Goal: Navigation & Orientation: Find specific page/section

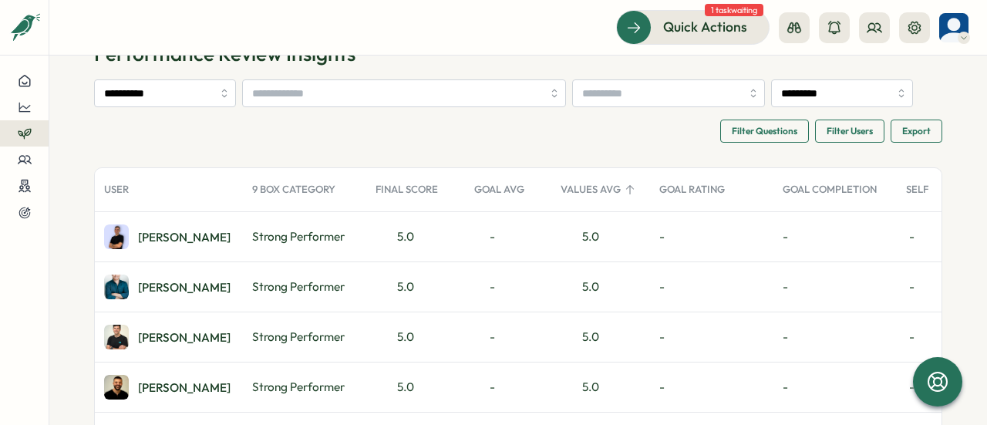
scroll to position [77, 0]
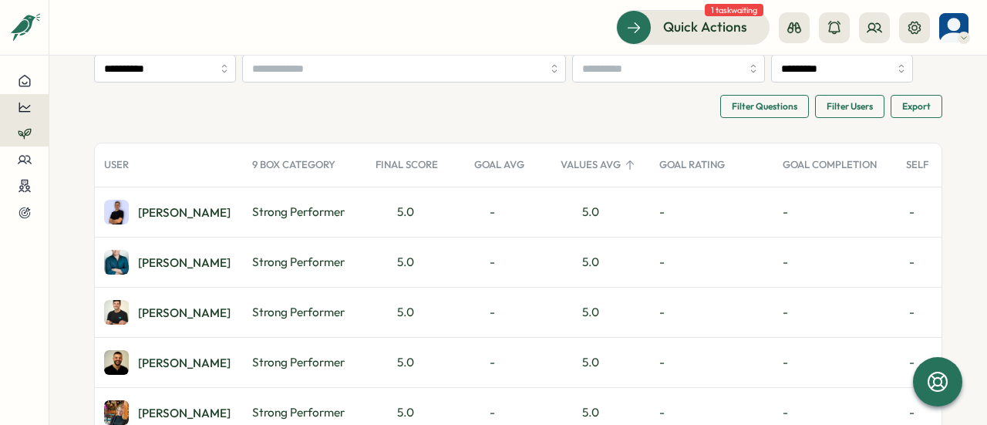
click at [26, 101] on icon at bounding box center [25, 107] width 14 height 14
click at [100, 111] on div "Performance Review" at bounding box center [130, 107] width 109 height 17
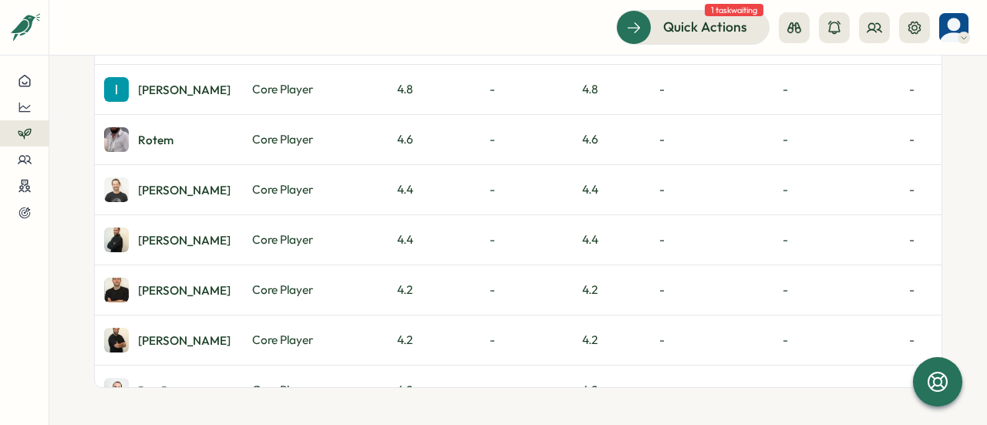
scroll to position [373, 0]
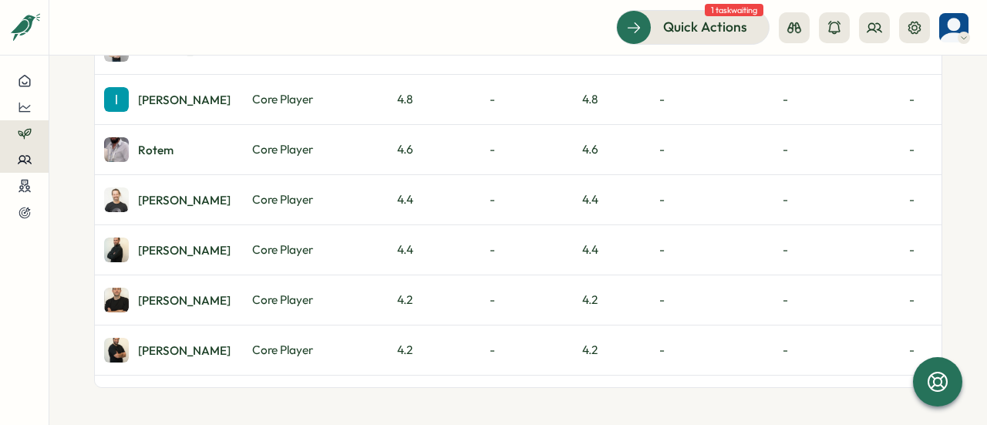
click at [22, 158] on icon at bounding box center [25, 160] width 14 height 14
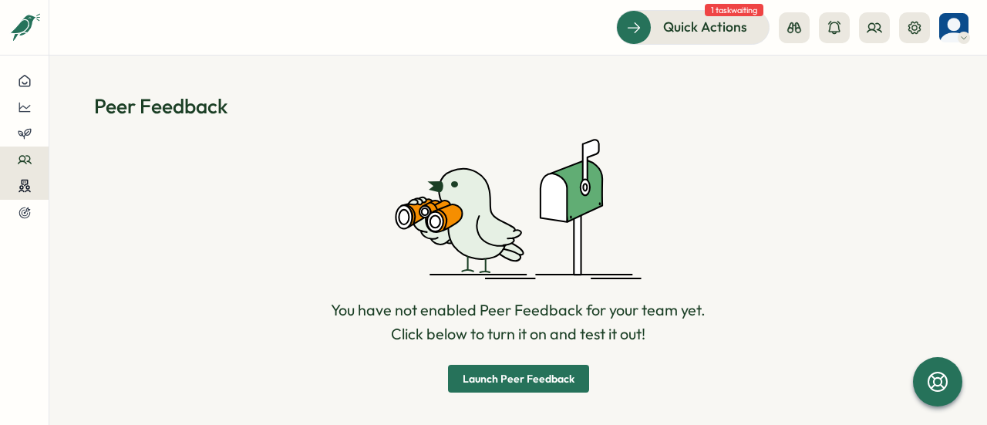
click at [26, 180] on icon at bounding box center [24, 182] width 5 height 5
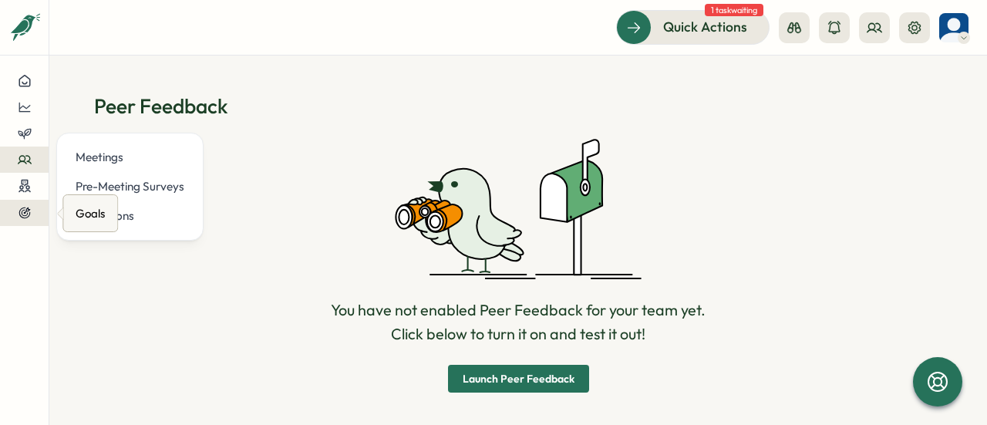
click at [22, 213] on icon at bounding box center [25, 213] width 14 height 14
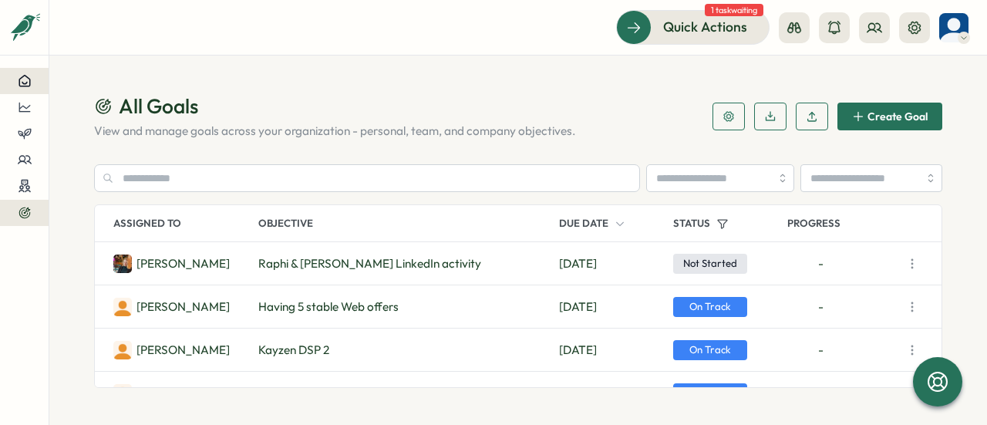
click at [29, 82] on icon at bounding box center [25, 81] width 14 height 14
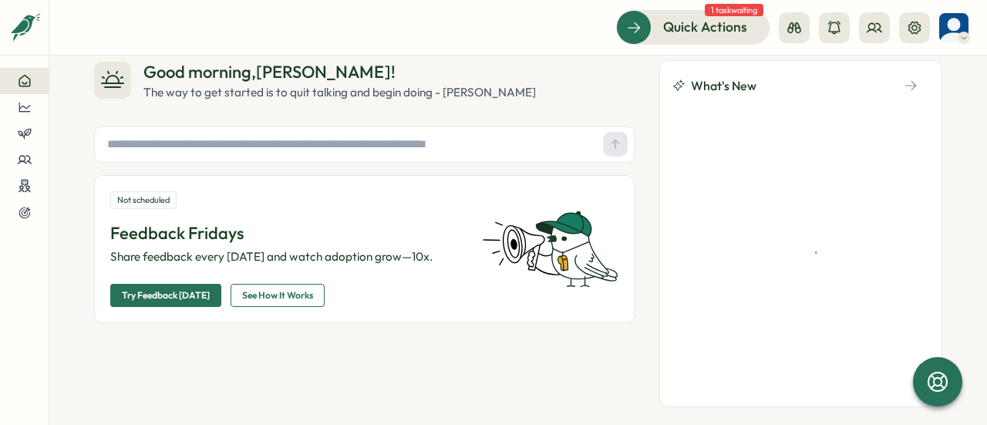
scroll to position [51, 0]
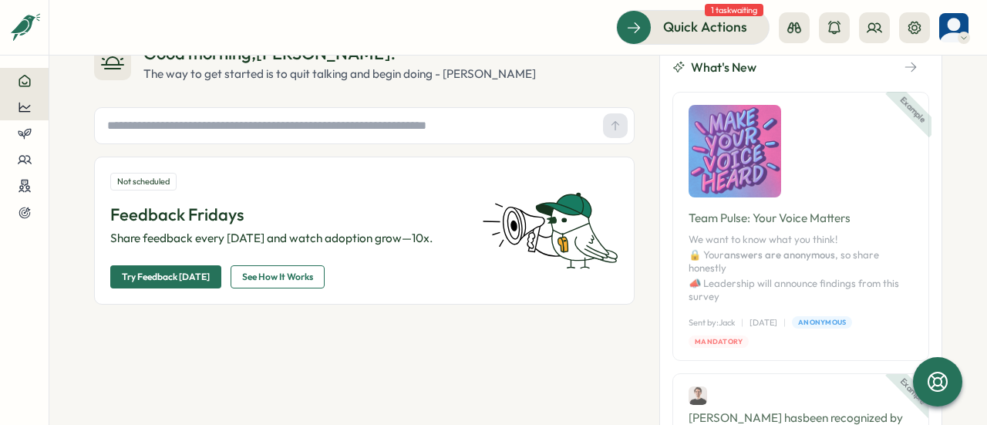
click at [31, 114] on button at bounding box center [24, 107] width 49 height 26
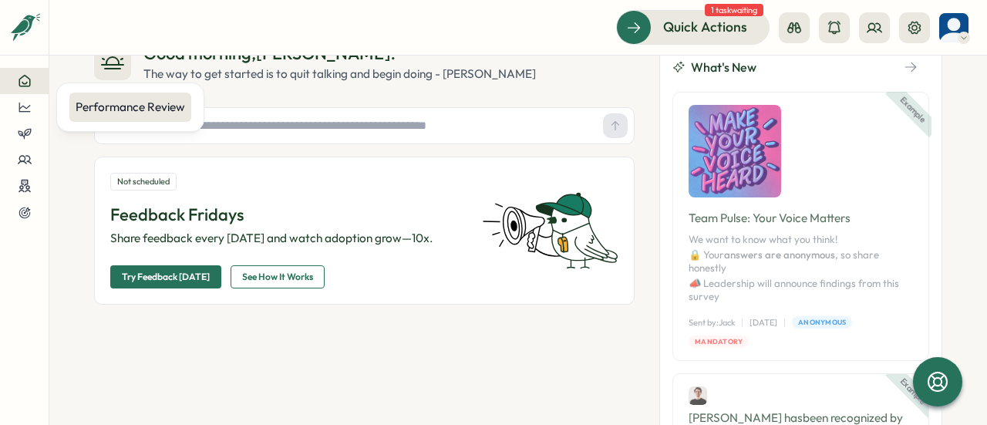
click at [82, 109] on div "Performance Review" at bounding box center [130, 107] width 109 height 17
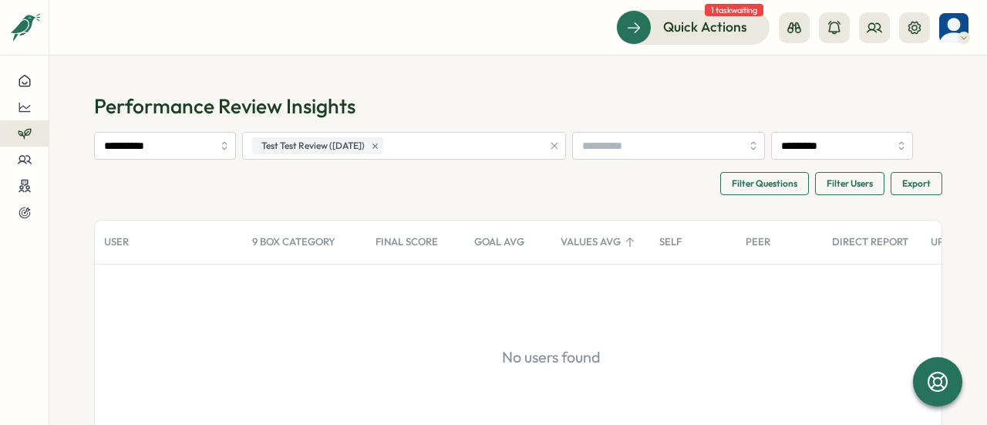
click at [560, 148] on icon "button" at bounding box center [554, 145] width 11 height 11
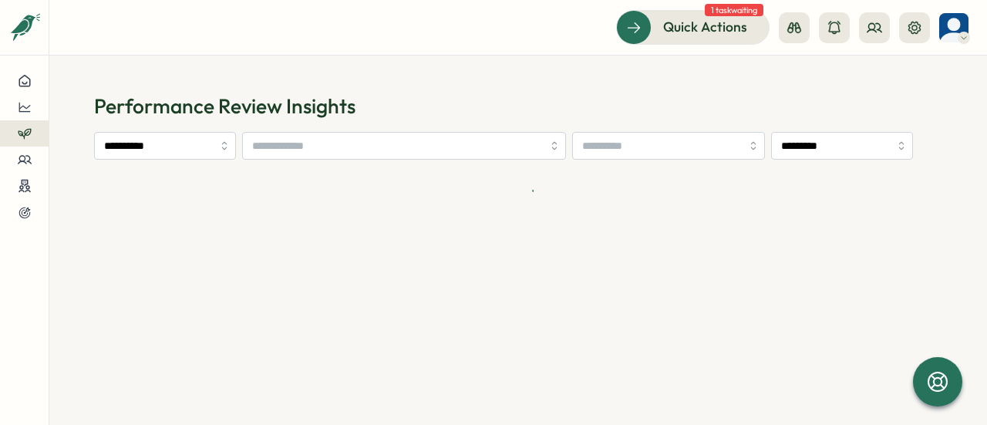
click at [432, 160] on div "**********" at bounding box center [518, 146] width 848 height 28
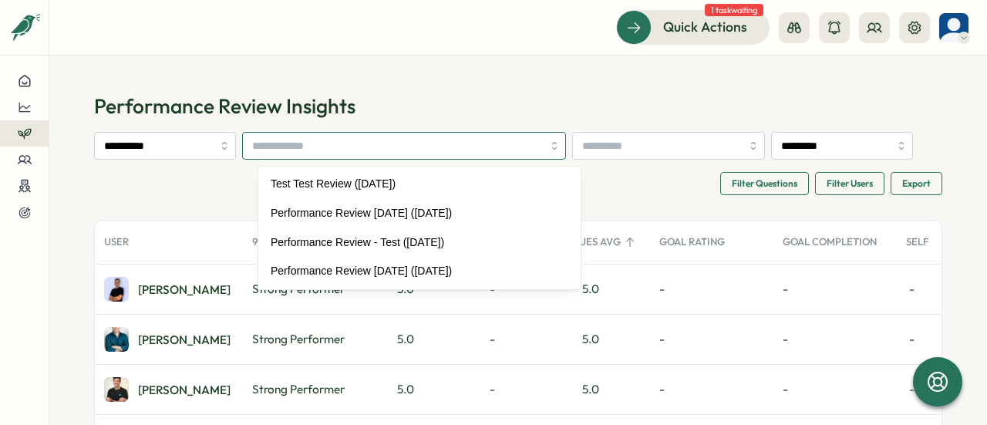
click at [393, 150] on input "search" at bounding box center [397, 146] width 290 height 26
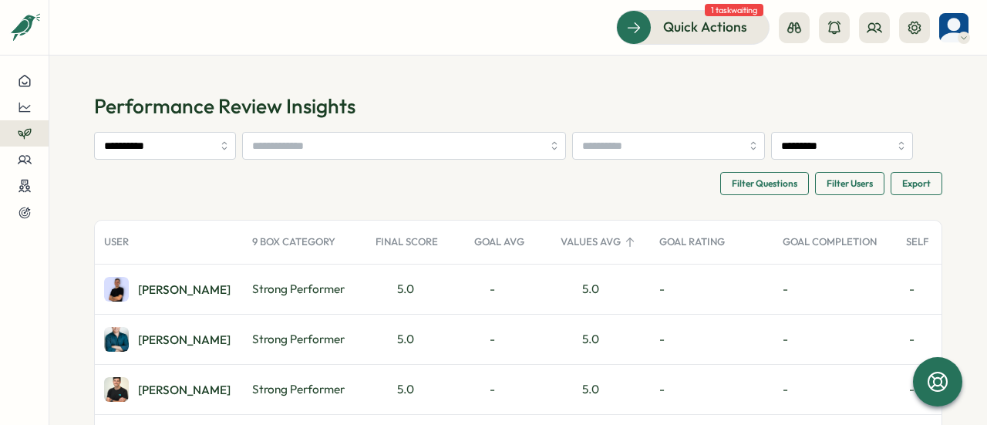
click at [237, 195] on div "Filter Questions Filter Users Export" at bounding box center [518, 183] width 848 height 23
click at [32, 160] on div at bounding box center [24, 160] width 24 height 14
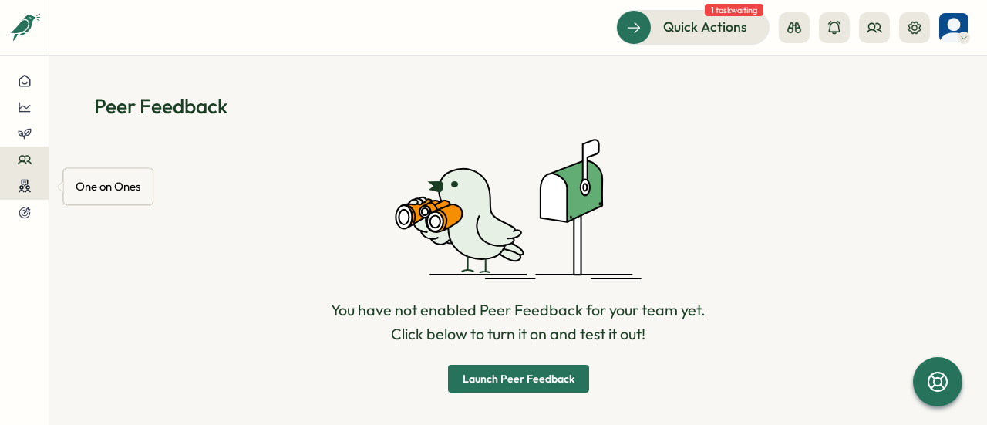
click at [21, 191] on icon at bounding box center [25, 186] width 14 height 15
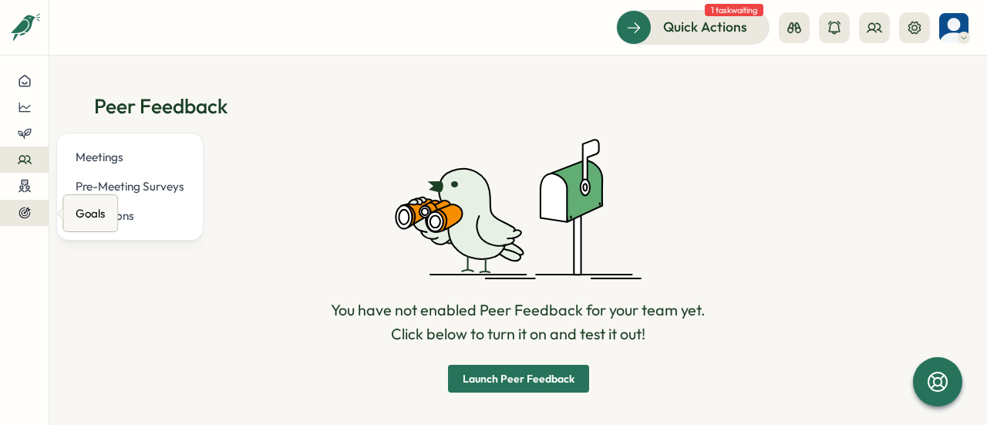
click at [25, 212] on icon at bounding box center [27, 209] width 5 height 5
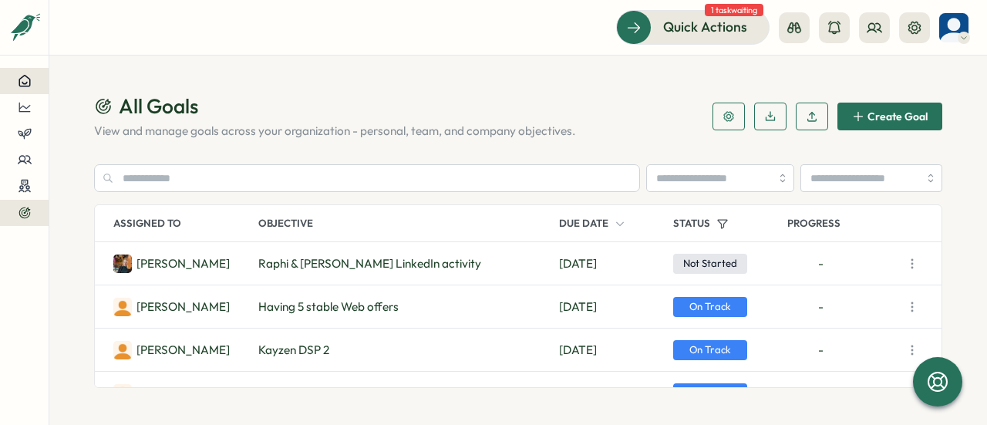
click at [29, 78] on icon at bounding box center [25, 81] width 14 height 14
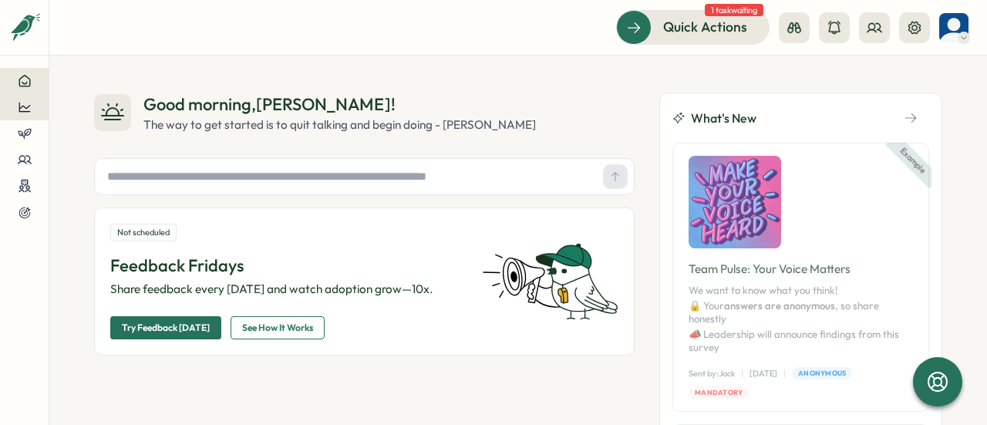
click at [32, 108] on div at bounding box center [24, 107] width 24 height 14
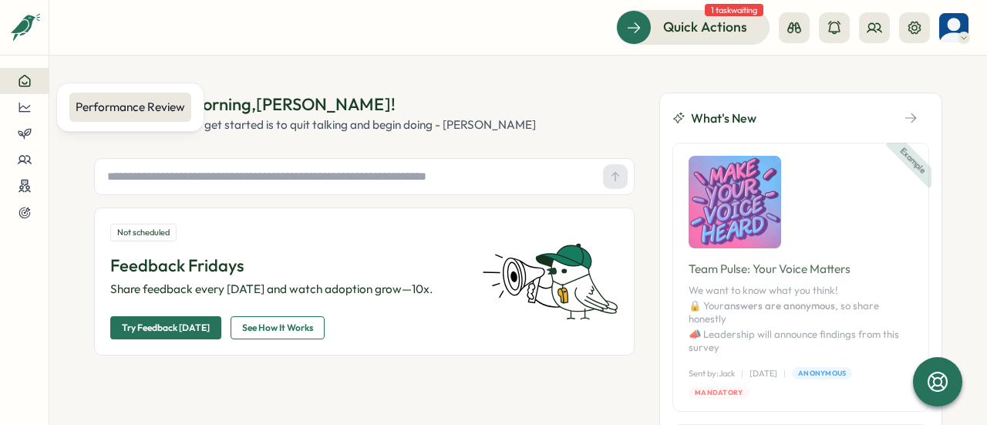
click at [146, 113] on div "Performance Review" at bounding box center [130, 107] width 109 height 17
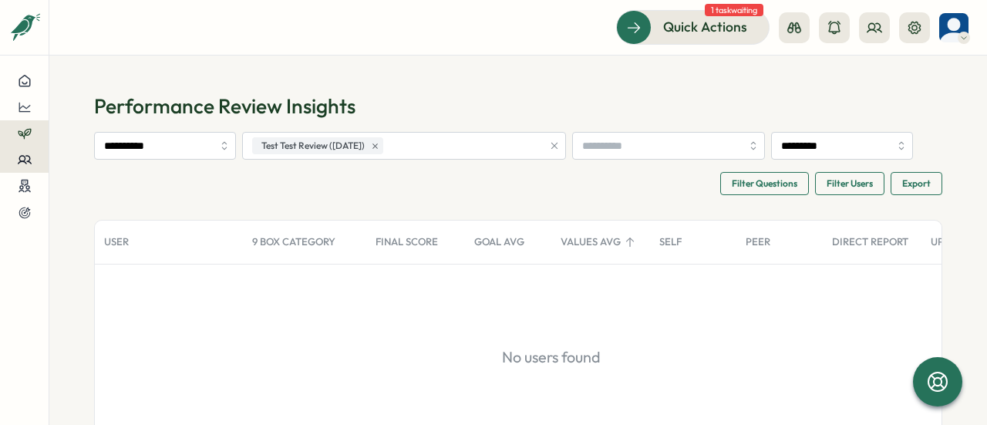
click at [24, 160] on circle at bounding box center [21, 158] width 5 height 5
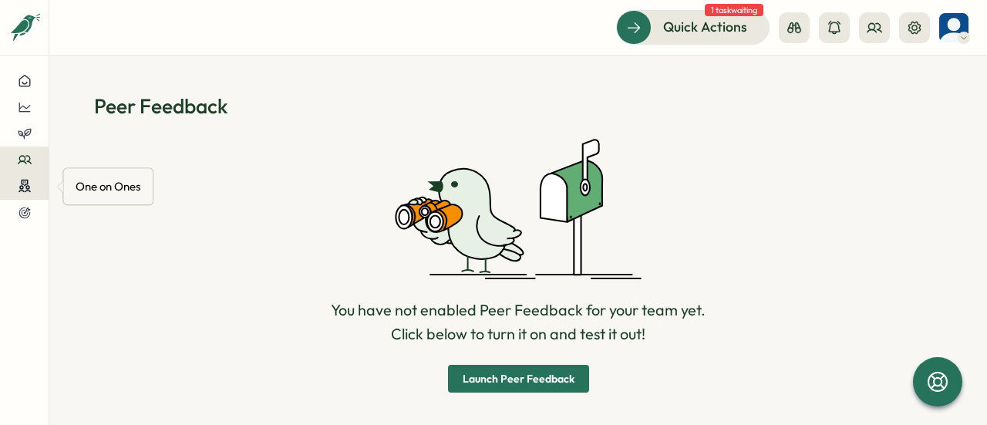
click at [25, 184] on icon at bounding box center [24, 182] width 5 height 5
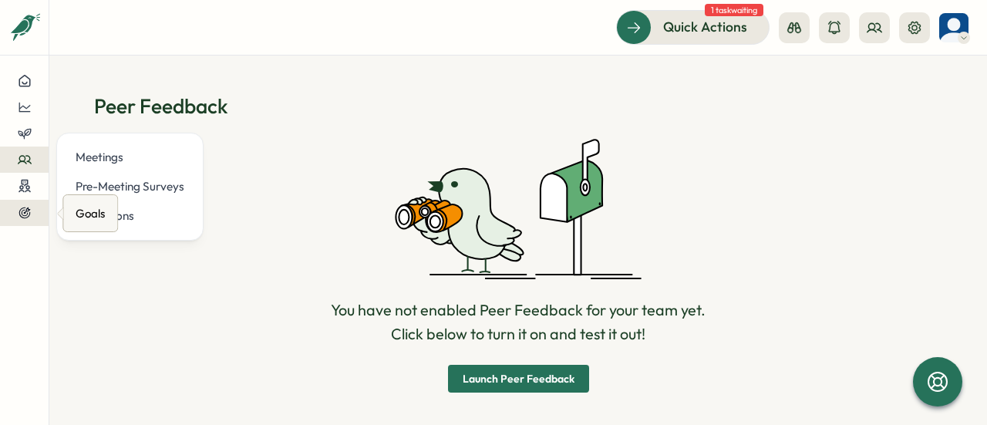
click at [30, 206] on icon at bounding box center [25, 213] width 14 height 14
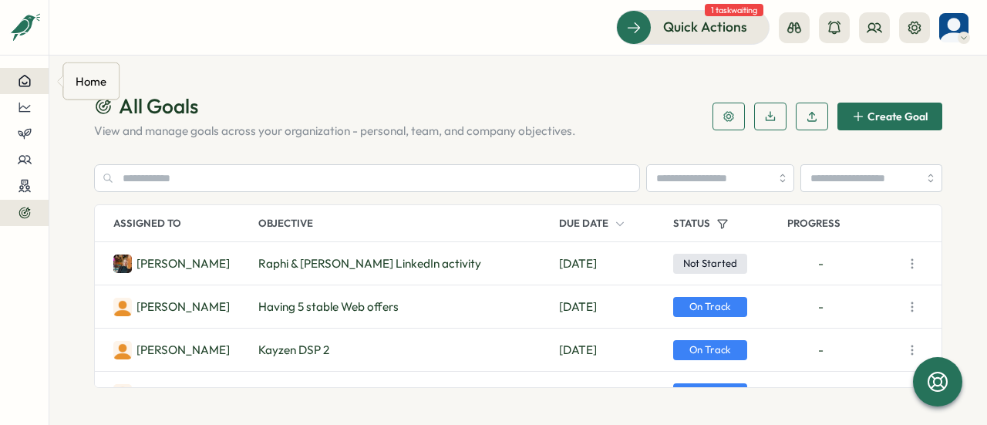
click at [27, 79] on icon at bounding box center [25, 81] width 14 height 14
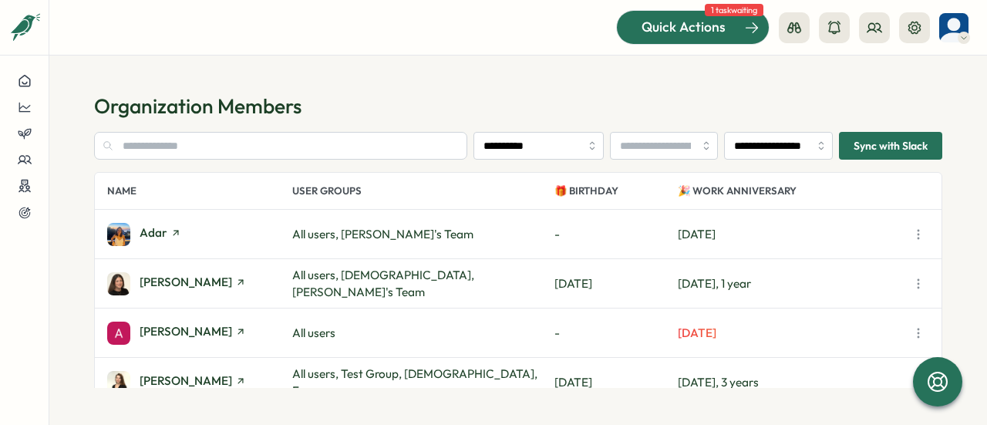
click at [680, 32] on span "Quick Actions" at bounding box center [683, 27] width 84 height 20
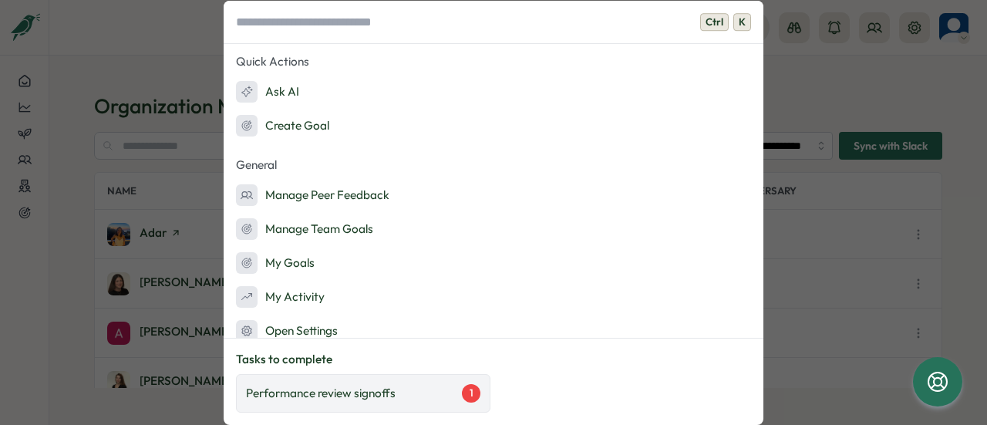
click at [286, 389] on p "Performance review signoffs" at bounding box center [321, 393] width 150 height 17
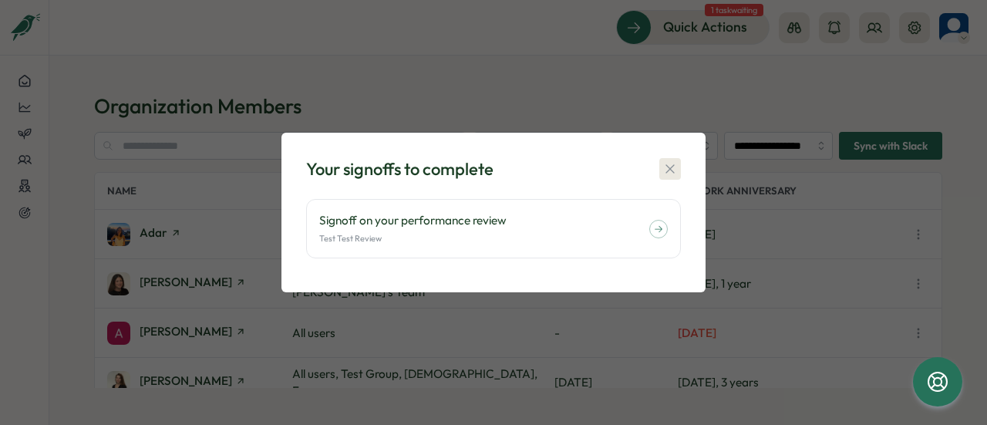
click at [672, 167] on icon "button" at bounding box center [669, 168] width 8 height 8
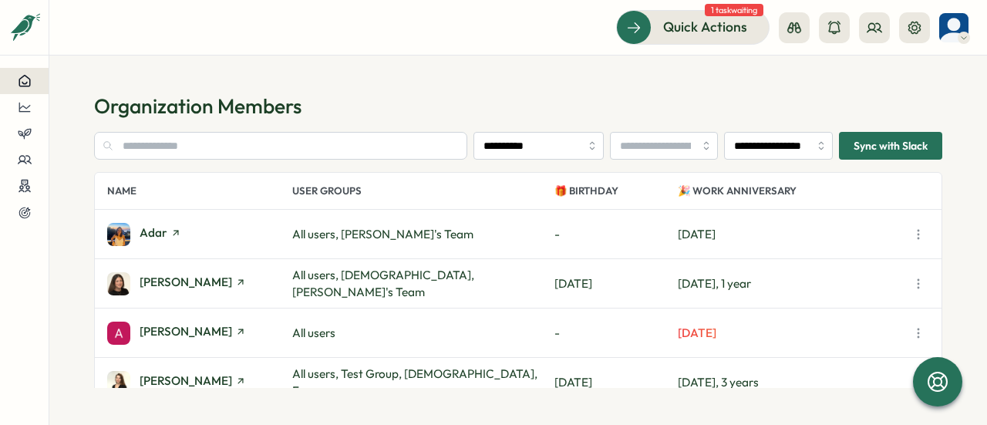
click at [25, 86] on icon at bounding box center [24, 81] width 11 height 11
